Goal: Task Accomplishment & Management: Manage account settings

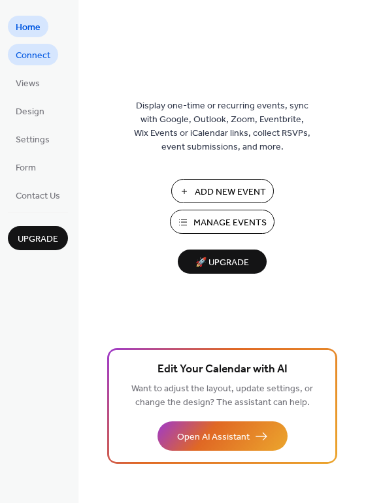
click at [37, 60] on span "Connect" at bounding box center [33, 56] width 35 height 14
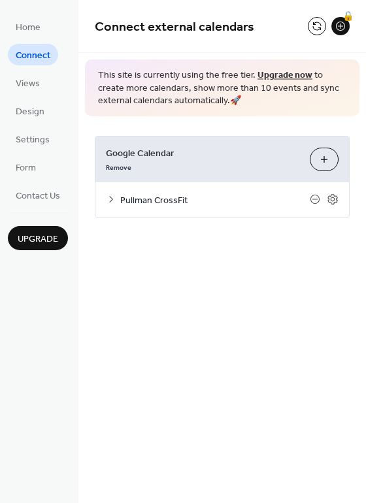
click at [113, 199] on icon at bounding box center [111, 199] width 10 height 10
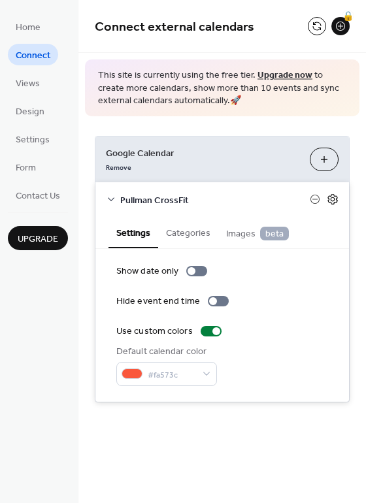
click at [332, 201] on icon at bounding box center [332, 199] width 5 height 5
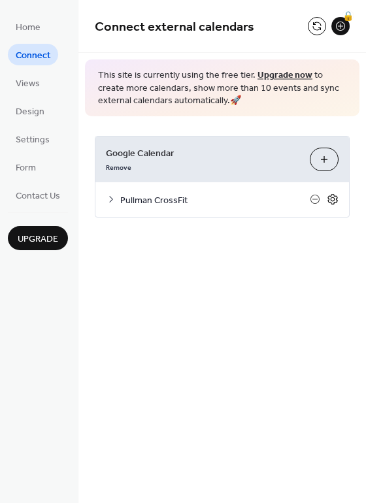
click at [332, 201] on icon at bounding box center [332, 199] width 5 height 5
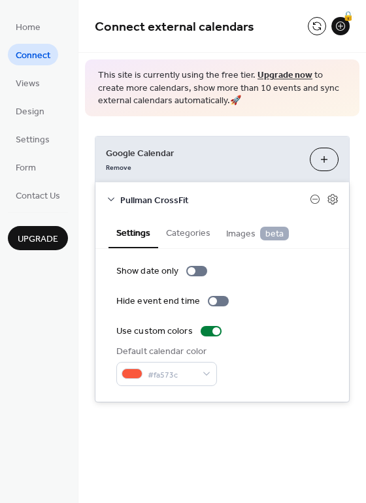
click at [180, 240] on button "Categories" at bounding box center [188, 232] width 60 height 30
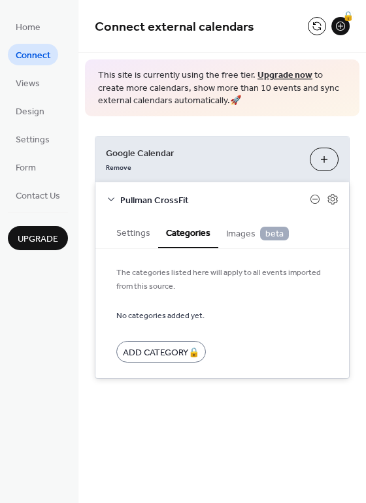
click at [229, 238] on span "Images beta" at bounding box center [257, 234] width 63 height 14
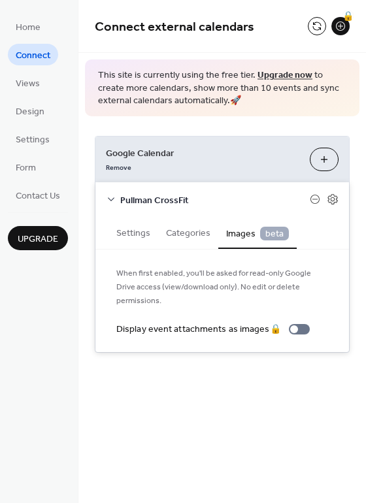
click at [129, 241] on button "Settings" at bounding box center [133, 232] width 50 height 30
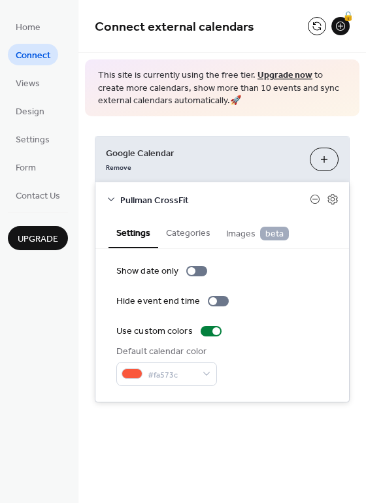
click at [127, 198] on span "Pullman CrossFit" at bounding box center [214, 200] width 189 height 14
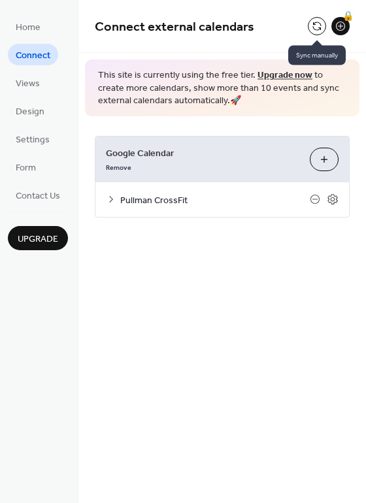
click at [313, 27] on button at bounding box center [317, 26] width 18 height 18
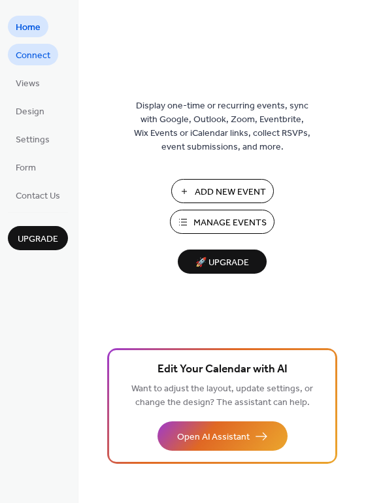
click at [32, 56] on span "Connect" at bounding box center [33, 56] width 35 height 14
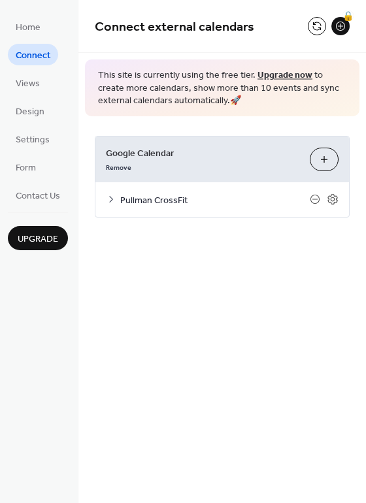
click at [164, 201] on span "Pullman CrossFit" at bounding box center [214, 200] width 189 height 14
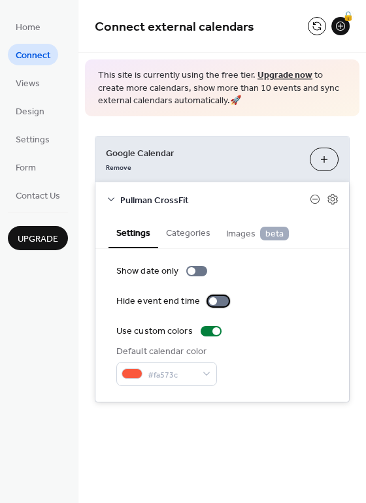
click at [212, 302] on div at bounding box center [213, 301] width 8 height 8
click at [212, 302] on div at bounding box center [218, 301] width 21 height 10
click at [327, 200] on icon at bounding box center [333, 199] width 12 height 12
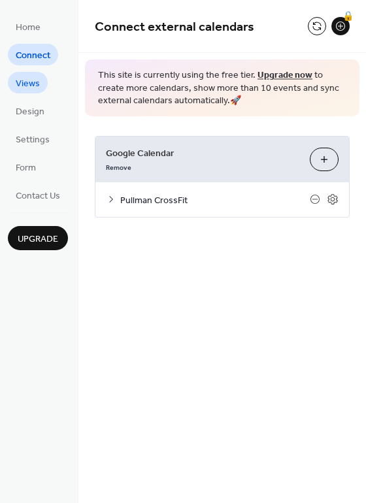
click at [40, 76] on link "Views" at bounding box center [28, 83] width 40 height 22
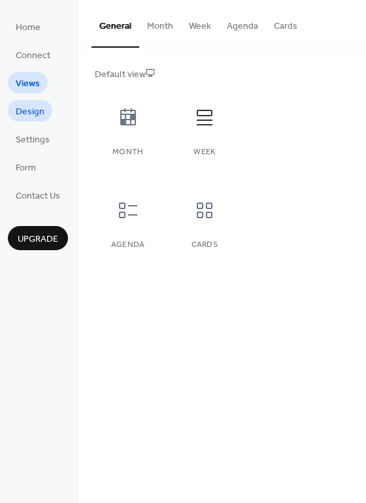
click at [40, 112] on span "Design" at bounding box center [30, 112] width 29 height 14
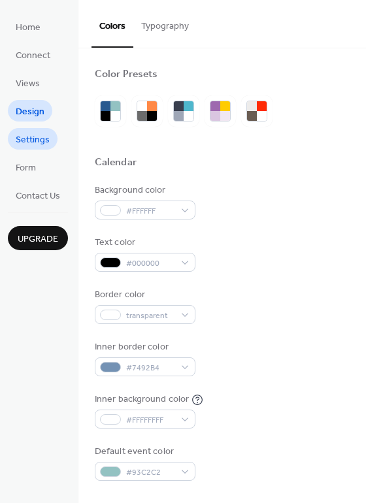
click at [28, 141] on span "Settings" at bounding box center [33, 140] width 34 height 14
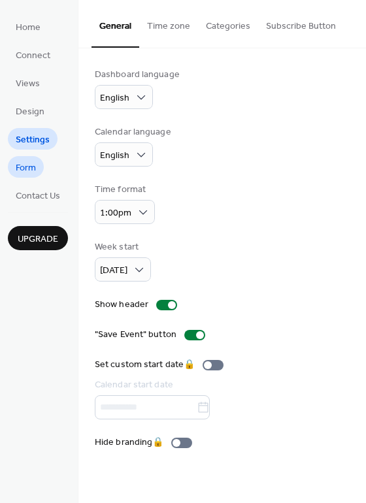
click at [22, 170] on span "Form" at bounding box center [26, 168] width 20 height 14
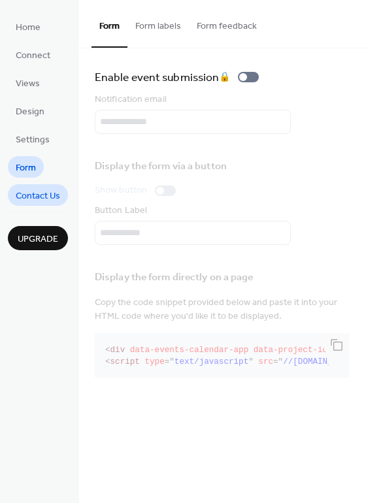
click at [22, 192] on span "Contact Us" at bounding box center [38, 196] width 44 height 14
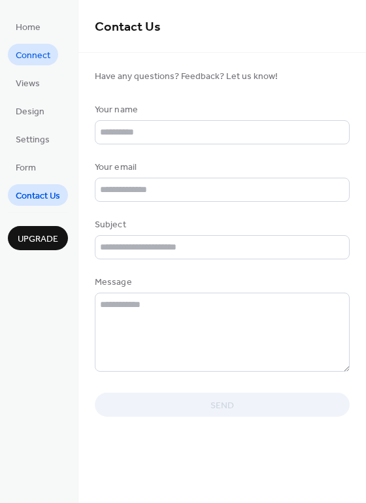
click at [42, 59] on span "Connect" at bounding box center [33, 56] width 35 height 14
